Goal: Information Seeking & Learning: Find specific fact

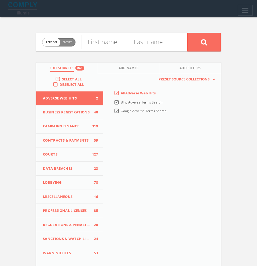
click at [69, 42] on span "Entity" at bounding box center [66, 42] width 9 height 4
checkbox input "true"
click at [112, 43] on input "text" at bounding box center [134, 42] width 106 height 14
paste input "Grey Ventures LLC"
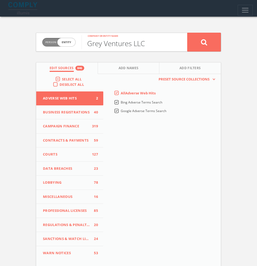
type input "Grey Ventures LLC"
click at [187, 33] on button at bounding box center [204, 42] width 34 height 19
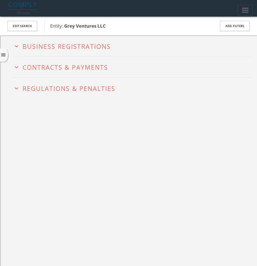
click at [52, 44] on span "Business Registrations" at bounding box center [67, 46] width 88 height 9
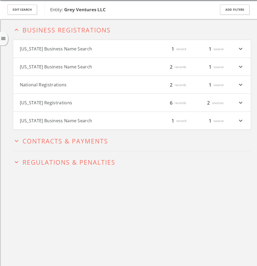
click at [68, 88] on button "National Registrations" at bounding box center [76, 84] width 112 height 7
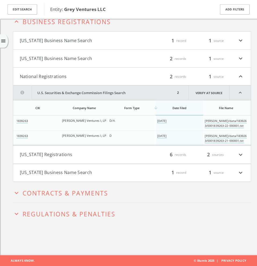
scroll to position [27, 0]
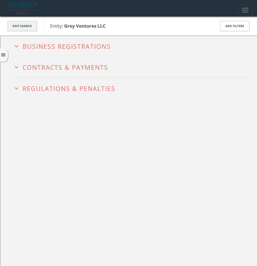
click at [13, 27] on button "Edit Search" at bounding box center [22, 26] width 29 height 10
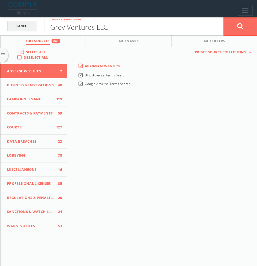
drag, startPoint x: 119, startPoint y: 28, endPoint x: 35, endPoint y: 27, distance: 83.9
click at [35, 27] on form "Cancel Grey Ventures LLC Company or entity name Cancel" at bounding box center [128, 26] width 257 height 19
paste input "Bay Street Strategies"
type input "Bay Street Strategies"
click at [223, 16] on button at bounding box center [240, 25] width 34 height 19
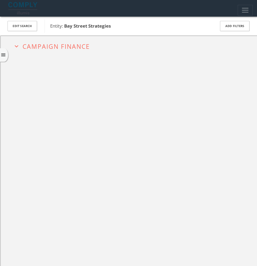
click at [69, 47] on span "Campaign Finance" at bounding box center [56, 46] width 67 height 9
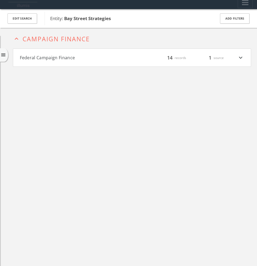
click at [67, 63] on h4 "Federal Campaign Finance filter_list 14 records 1 source expand_more" at bounding box center [131, 58] width 237 height 18
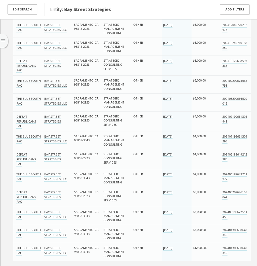
scroll to position [121, 0]
